Goal: Information Seeking & Learning: Learn about a topic

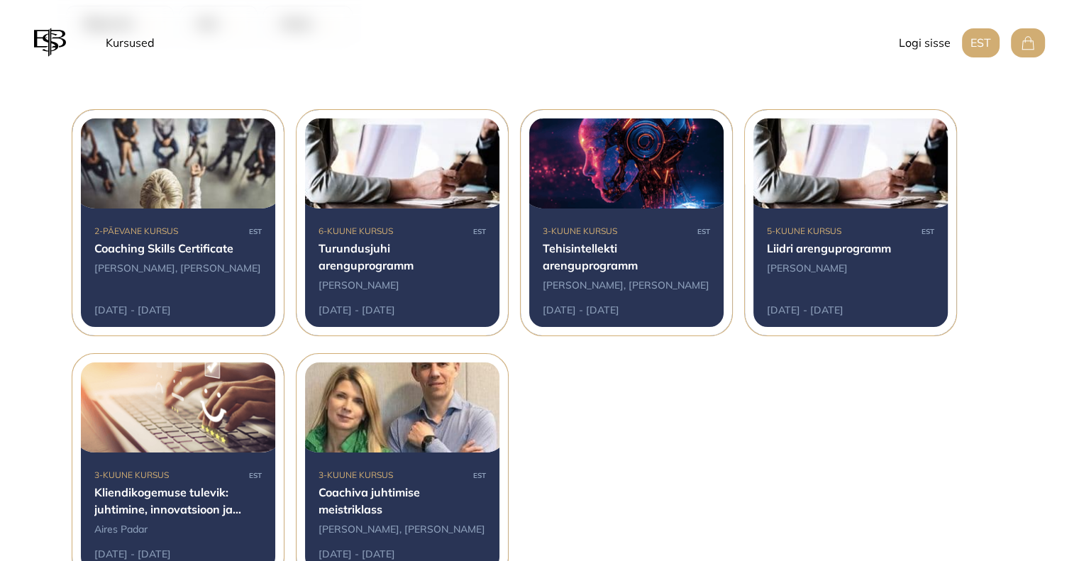
scroll to position [269, 0]
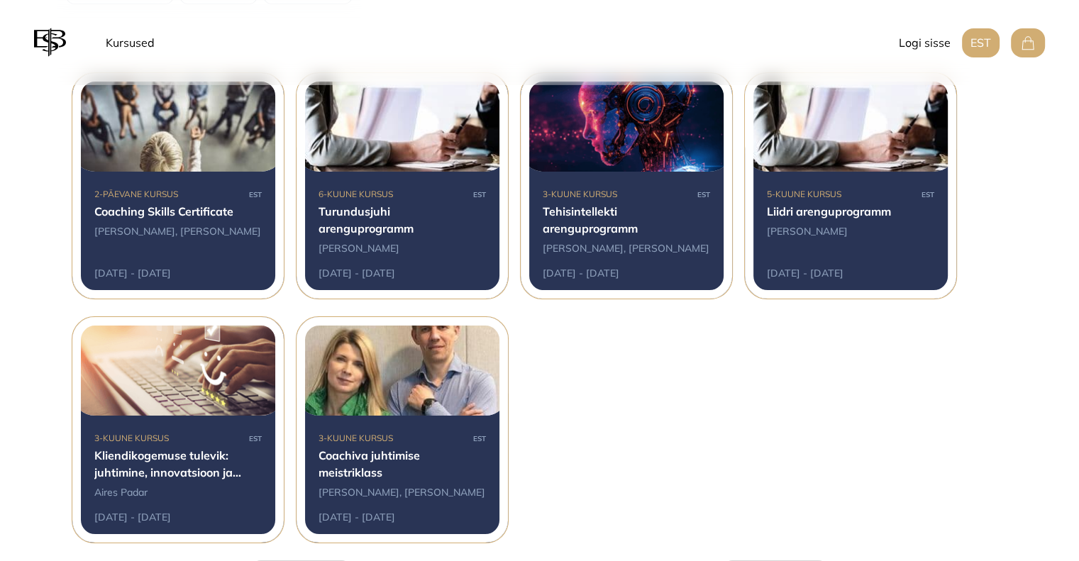
click at [828, 204] on div at bounding box center [850, 186] width 211 height 226
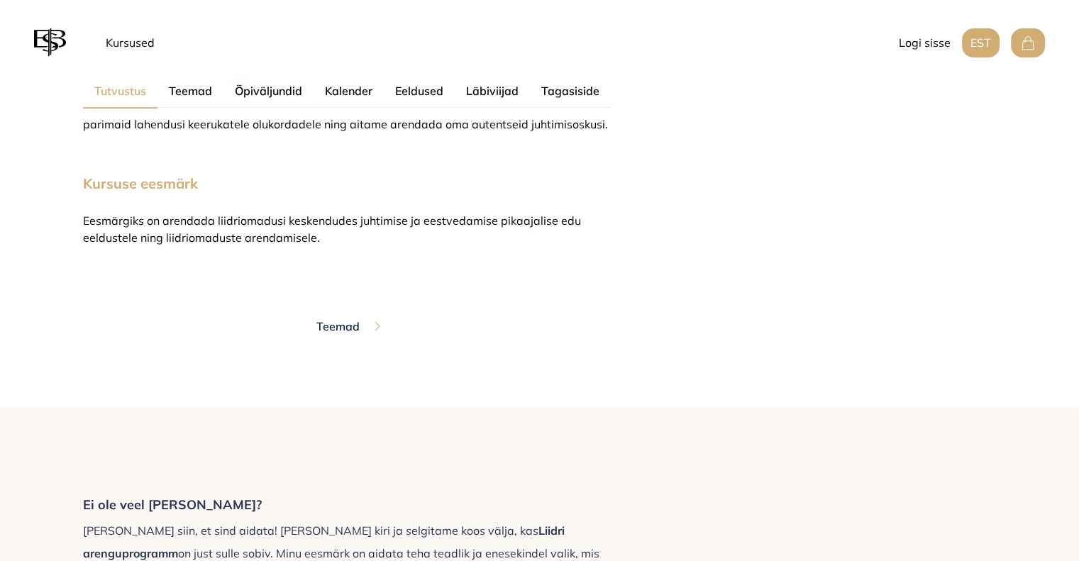
scroll to position [1418, 0]
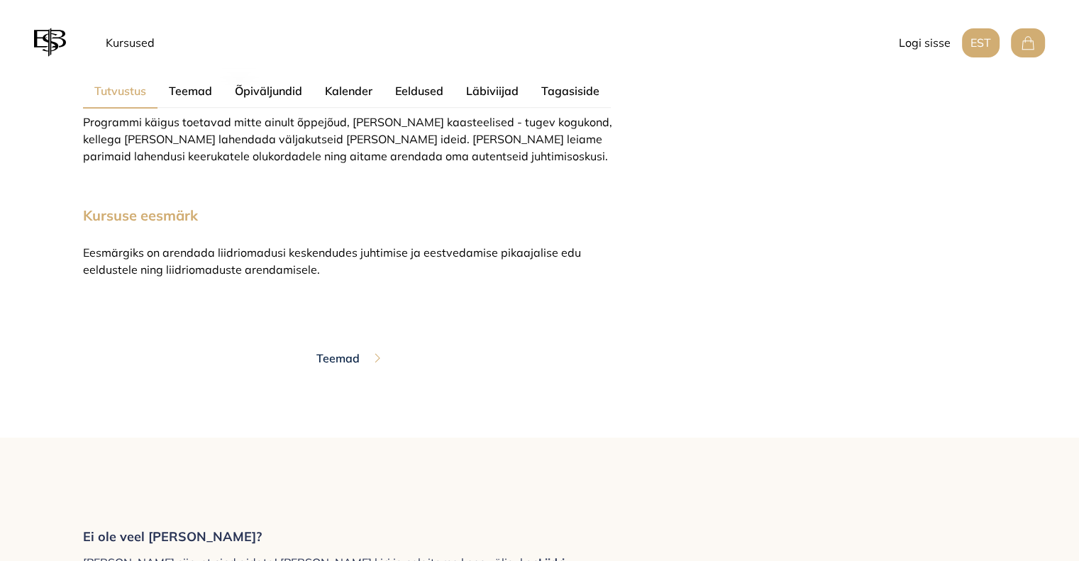
click at [355, 357] on button "Teemad" at bounding box center [349, 358] width 66 height 46
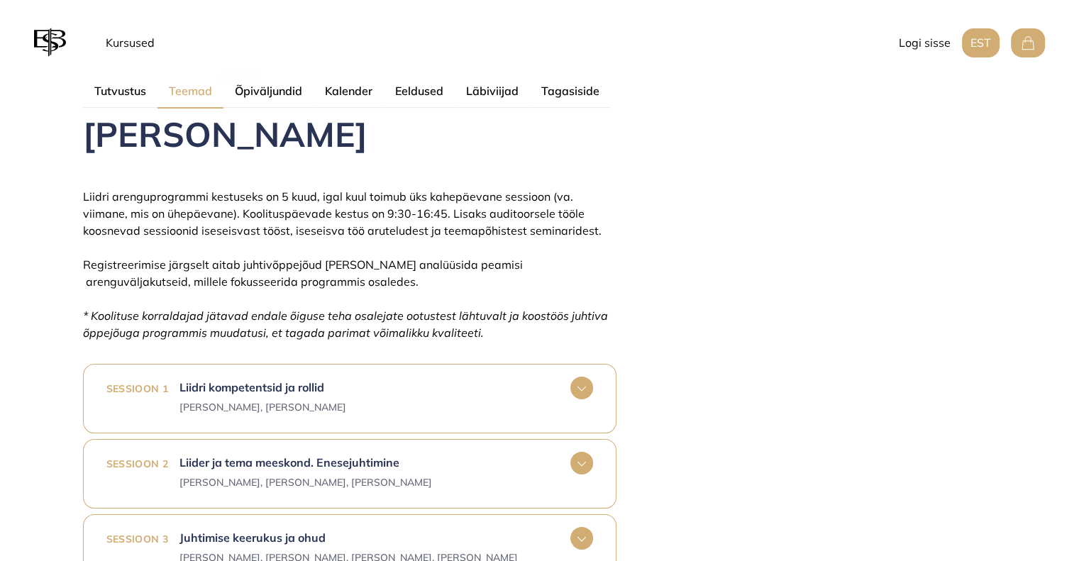
scroll to position [945, 0]
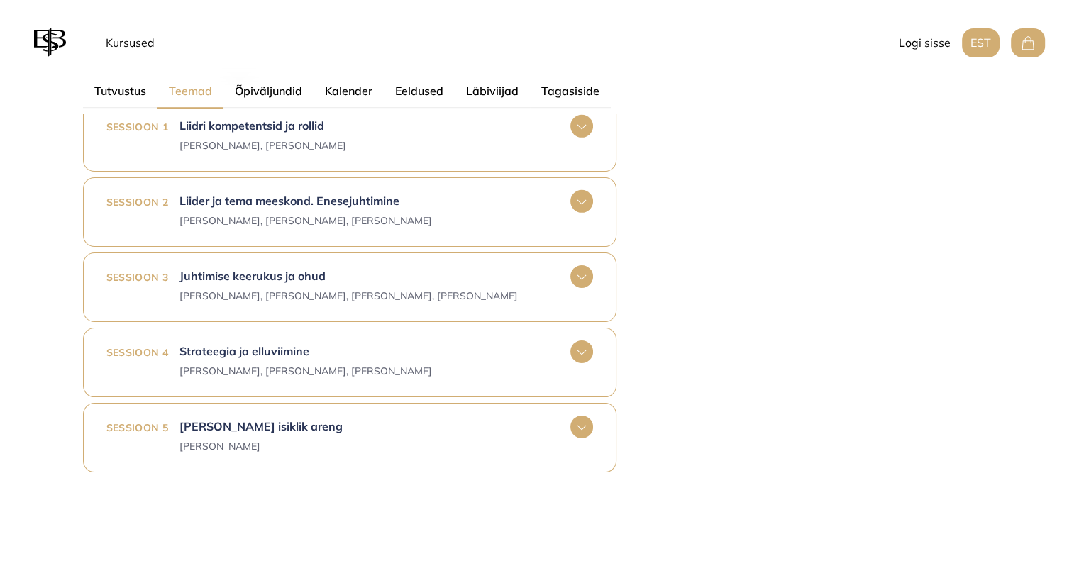
click at [591, 273] on rect at bounding box center [581, 276] width 23 height 23
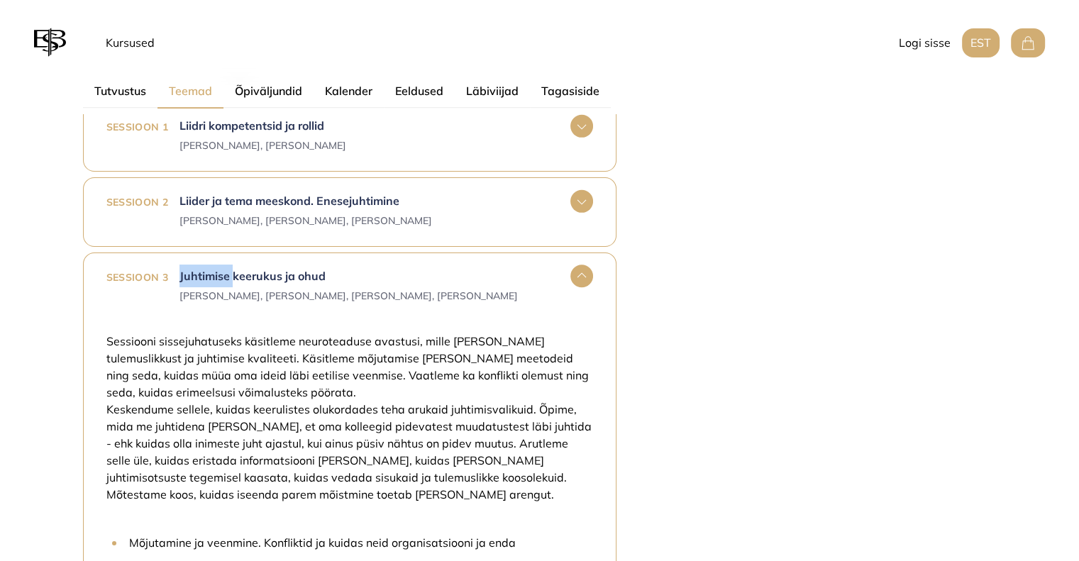
click at [591, 273] on rect at bounding box center [581, 276] width 23 height 23
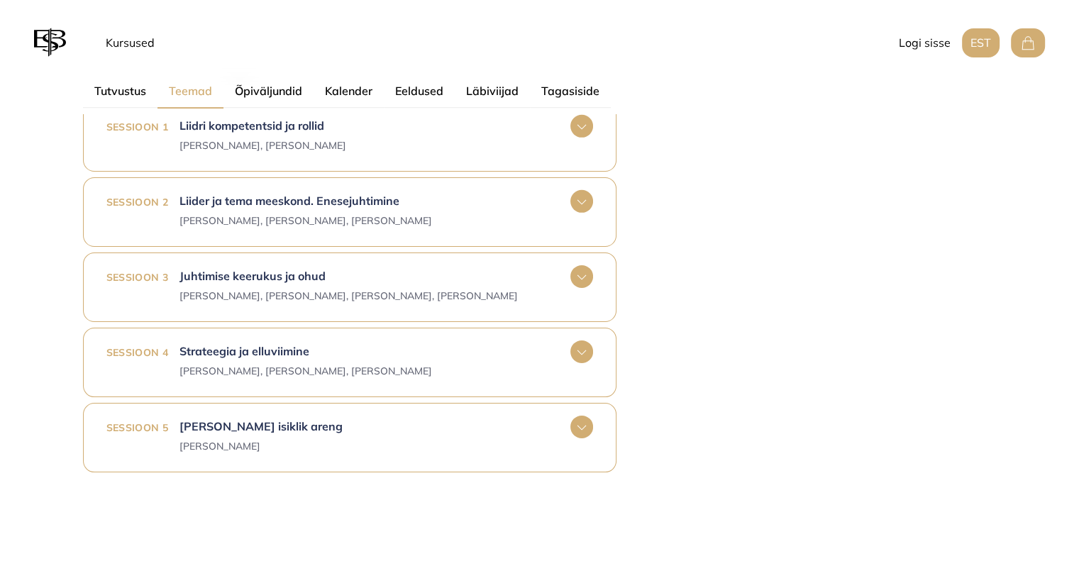
click at [705, 299] on div "Tutvustus Teemad Õpiväljundid Kalender Eeldused Läbiviijad Tagasiside Kursuse t…" at bounding box center [539, 174] width 993 height 984
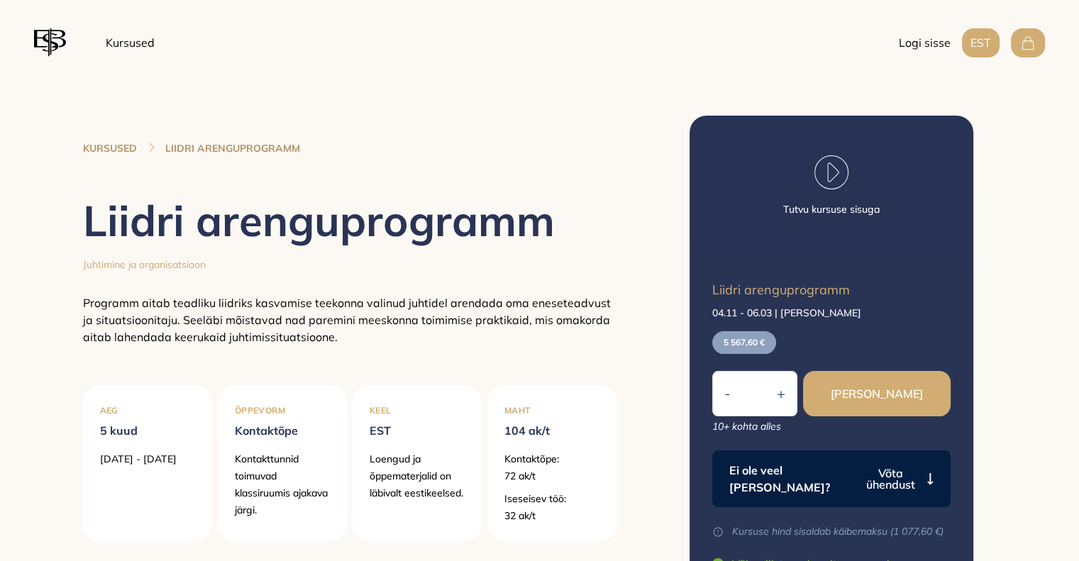
scroll to position [0, 0]
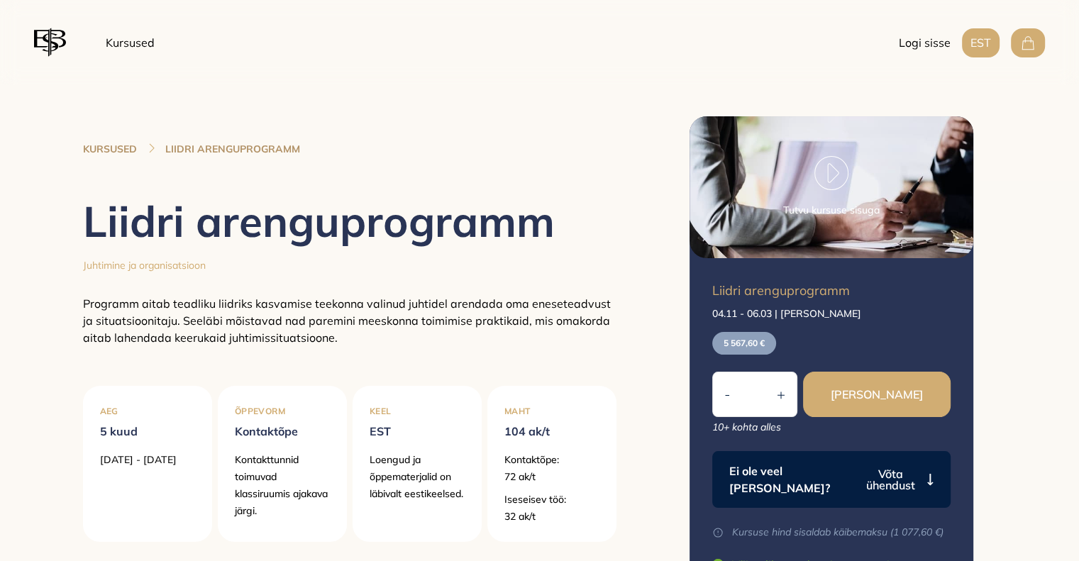
click at [74, 136] on div "KURSUSED LIIDRI ARENGUPROGRAMM Liidri arenguprogramm Juhtimine ja organisatsioo…" at bounding box center [349, 356] width 567 height 542
click at [113, 149] on link "KURSUSED" at bounding box center [110, 149] width 54 height 14
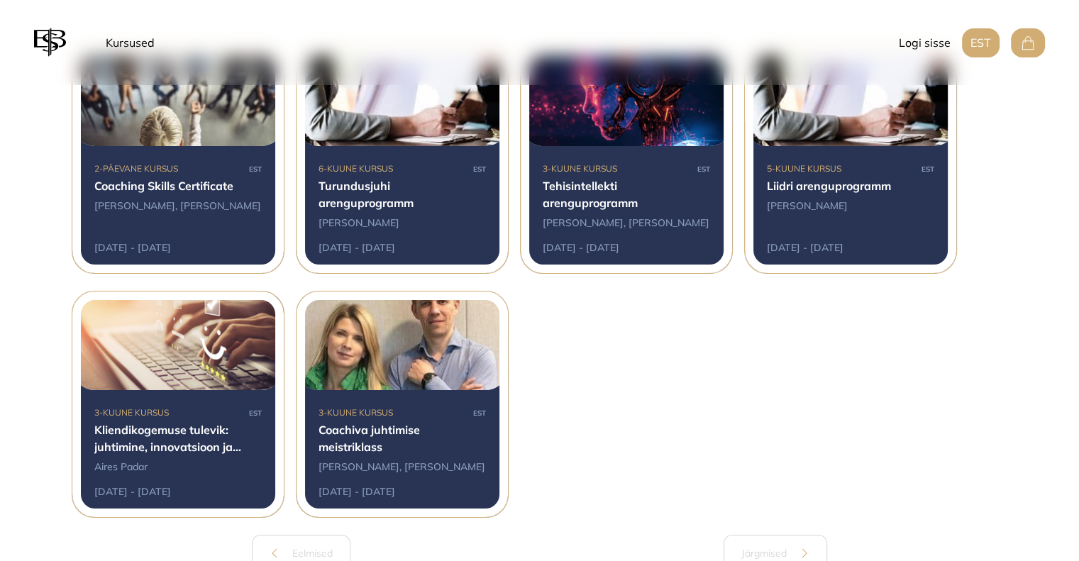
scroll to position [269, 0]
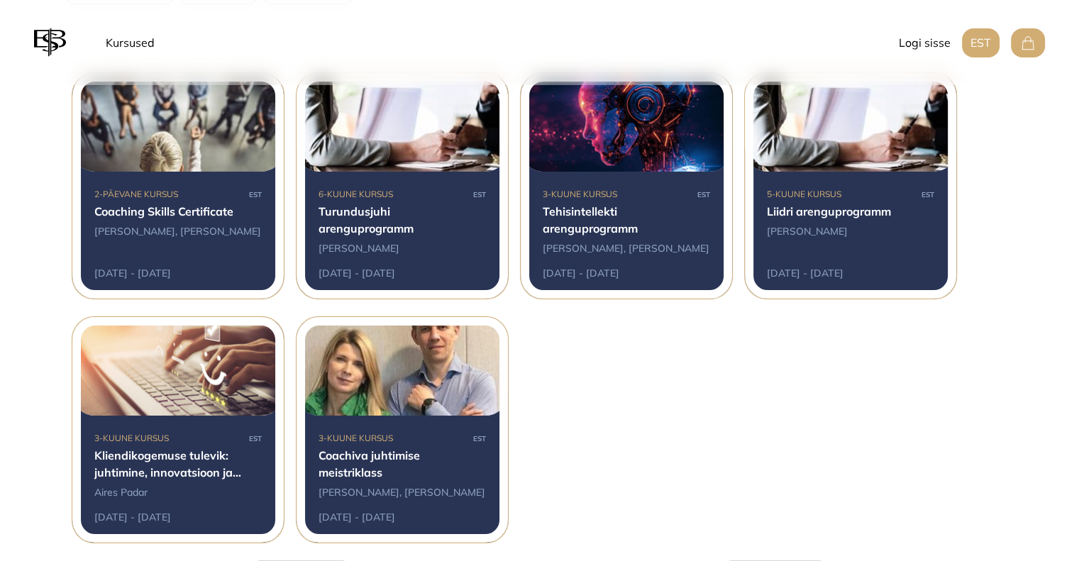
click at [837, 212] on div at bounding box center [850, 186] width 211 height 226
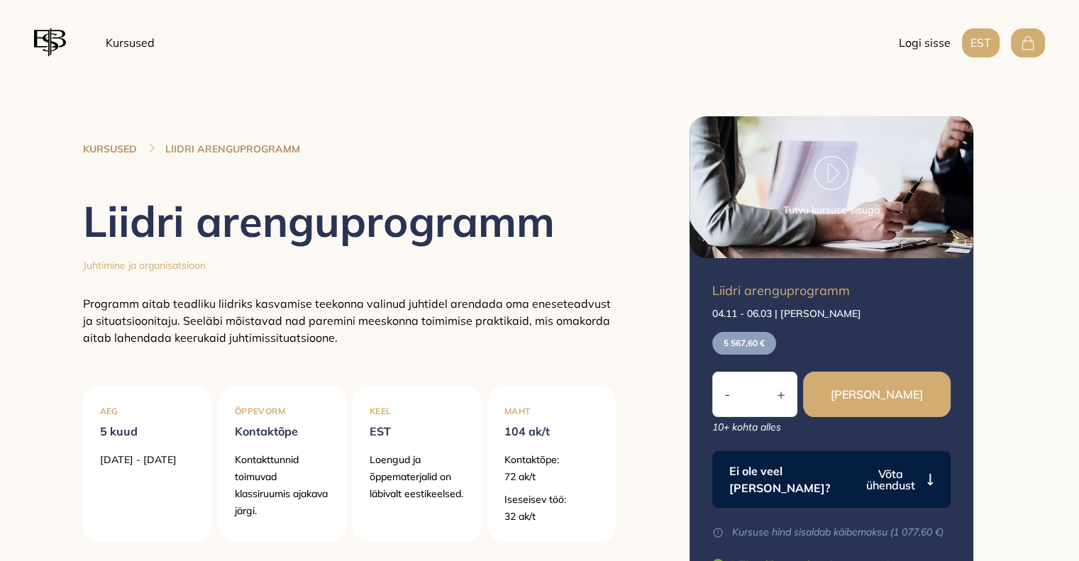
drag, startPoint x: 215, startPoint y: 2, endPoint x: 148, endPoint y: 101, distance: 120.0
click at [148, 101] on div at bounding box center [349, 113] width 533 height 57
click at [469, 314] on span "Programm aitab teadliku liidriks kasvamise teekonna valinud juhtidel arendada o…" at bounding box center [347, 320] width 528 height 48
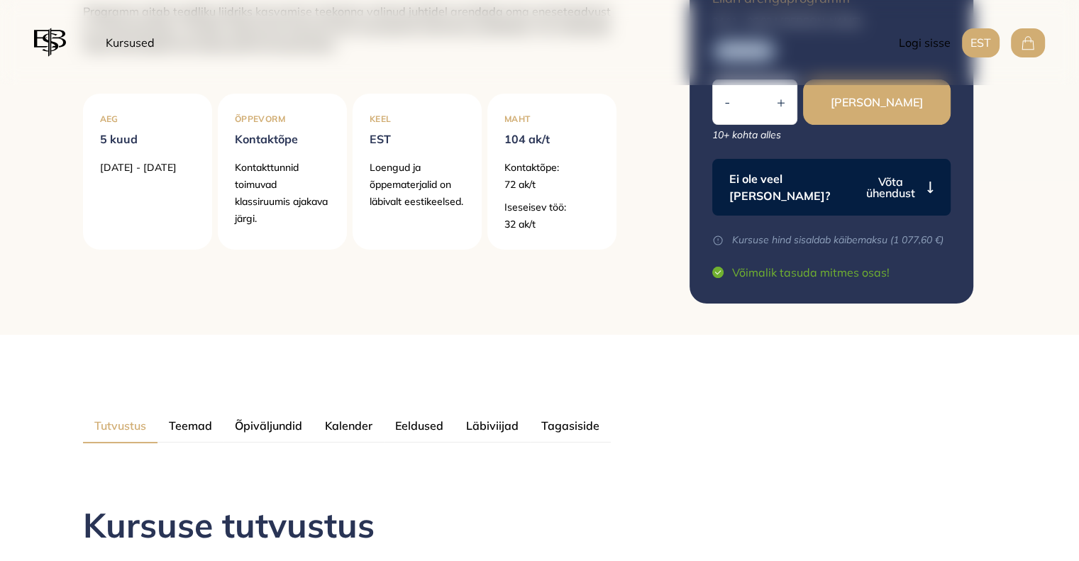
scroll to position [213, 0]
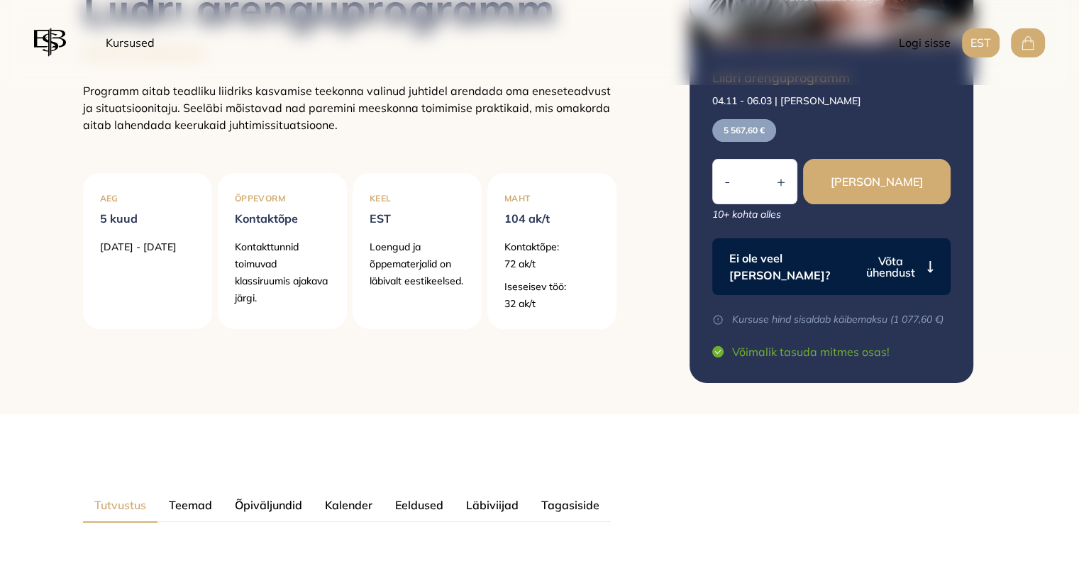
click at [533, 291] on p "Iseseisev töö:" at bounding box center [551, 286] width 95 height 17
click at [530, 302] on p "32 ak/t" at bounding box center [551, 303] width 95 height 17
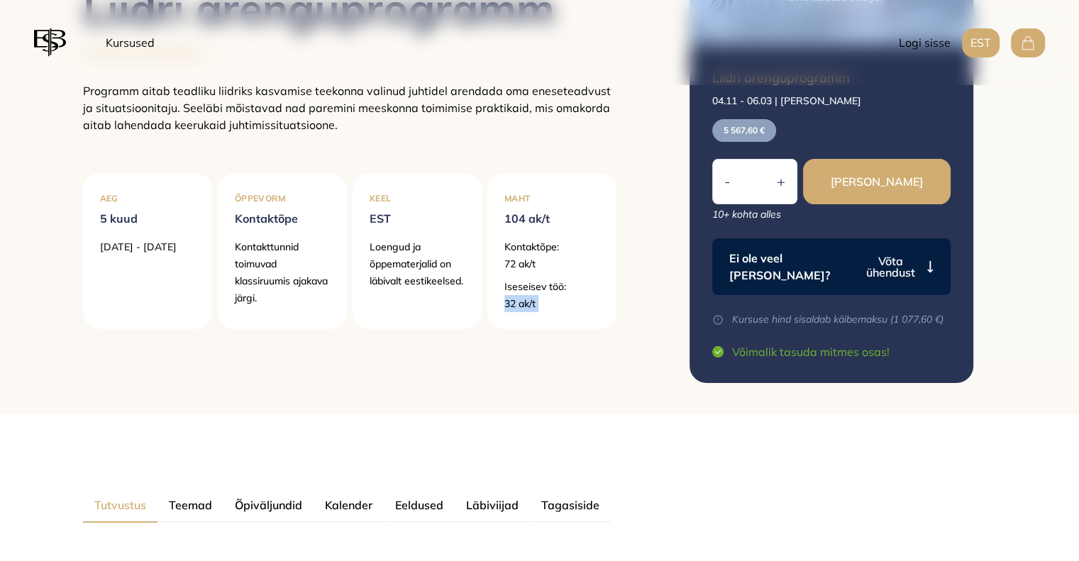
click at [530, 302] on p "32 ak/t" at bounding box center [551, 303] width 95 height 17
click at [567, 320] on div "Maht 104 ak/t Kontaktõpe: 72 ak/t Iseseisev töö: 32 ak/t" at bounding box center [551, 251] width 129 height 156
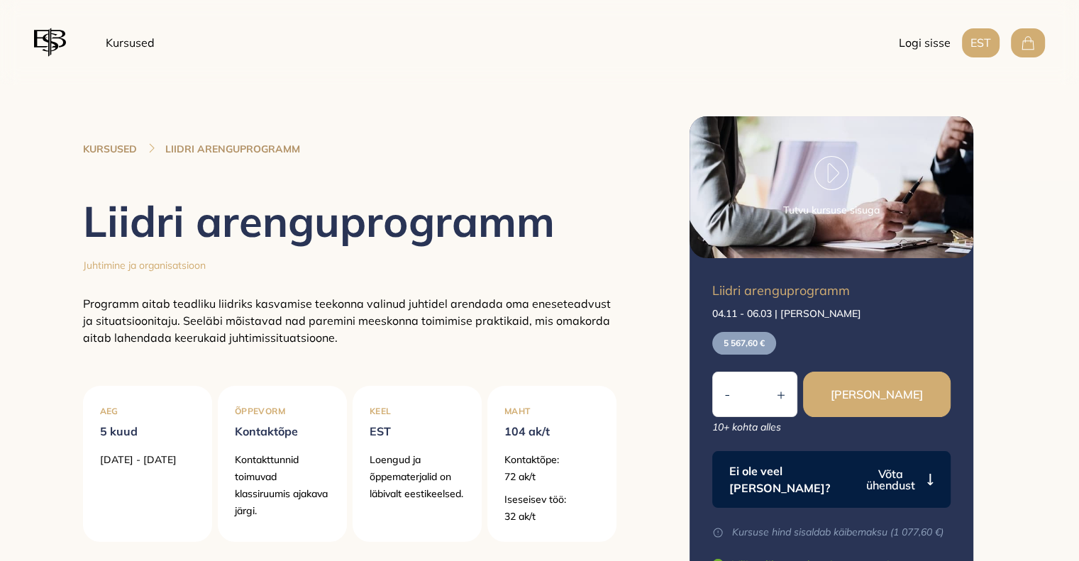
scroll to position [71, 0]
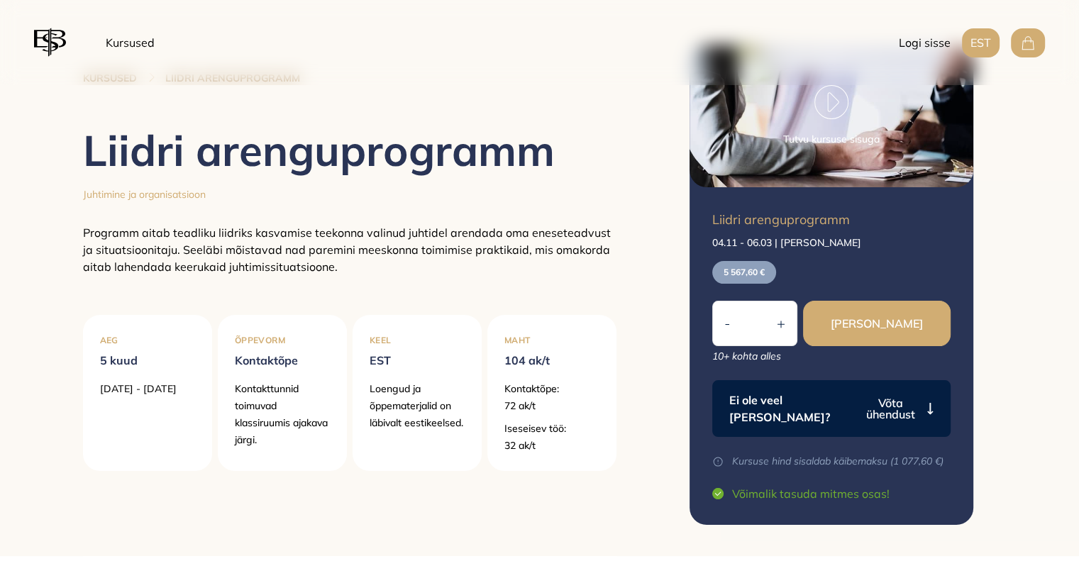
click at [735, 276] on p "5 567,60 €" at bounding box center [744, 272] width 64 height 23
click at [668, 280] on div "KURSUSED LIIDRI ARENGUPROGRAMM Liidri arenguprogramm Juhtimine ja organisatsioo…" at bounding box center [539, 285] width 993 height 542
